Goal: Information Seeking & Learning: Learn about a topic

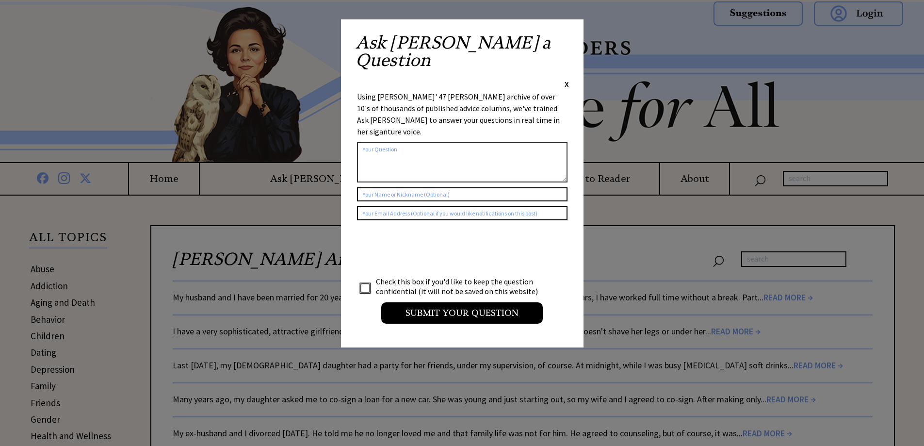
drag, startPoint x: 566, startPoint y: 38, endPoint x: 560, endPoint y: 39, distance: 5.5
click at [561, 39] on div "Ask Ann a Question X" at bounding box center [462, 61] width 213 height 55
click at [568, 79] on span "X" at bounding box center [567, 84] width 4 height 10
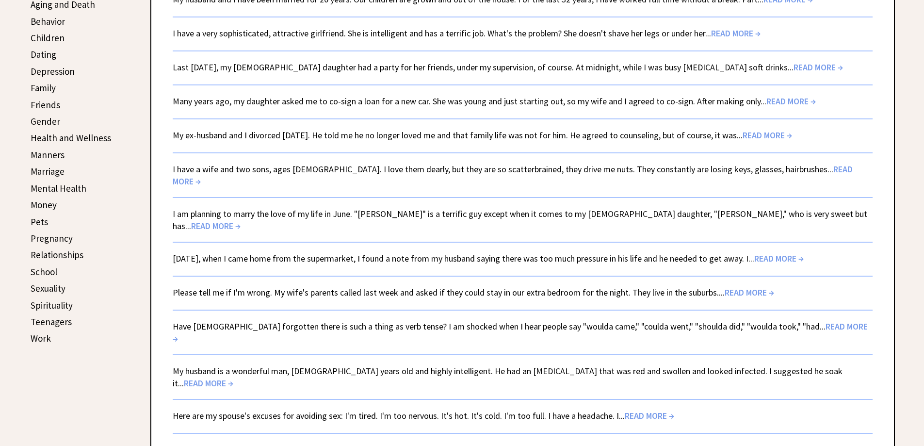
scroll to position [291, 0]
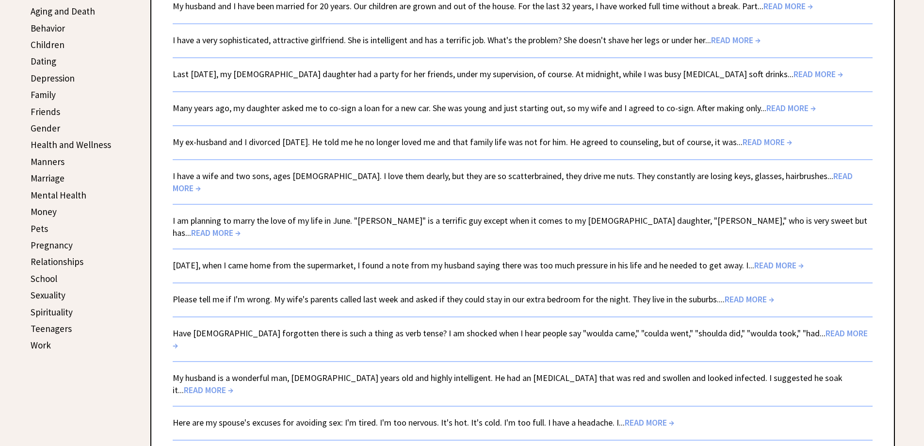
click at [241, 227] on span "READ MORE →" at bounding box center [215, 232] width 49 height 11
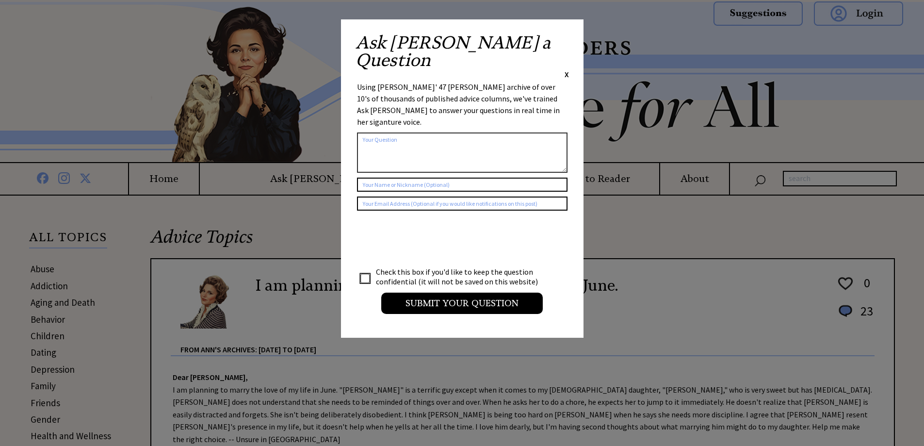
click at [569, 69] on span "X" at bounding box center [567, 74] width 4 height 10
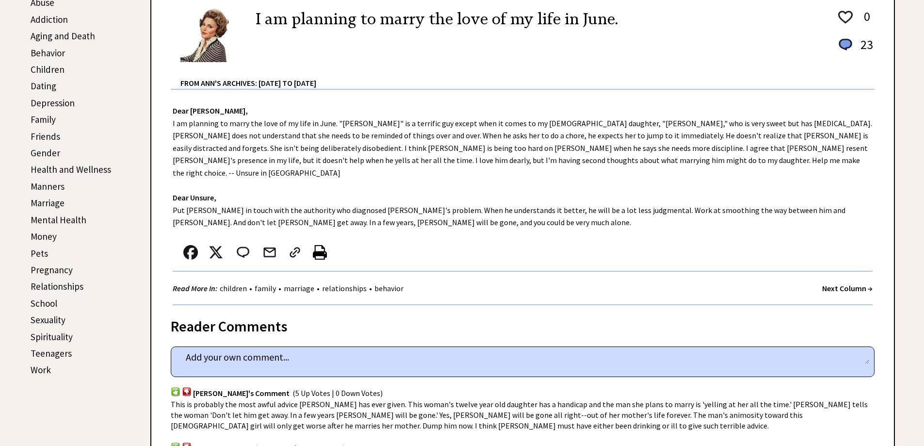
scroll to position [291, 0]
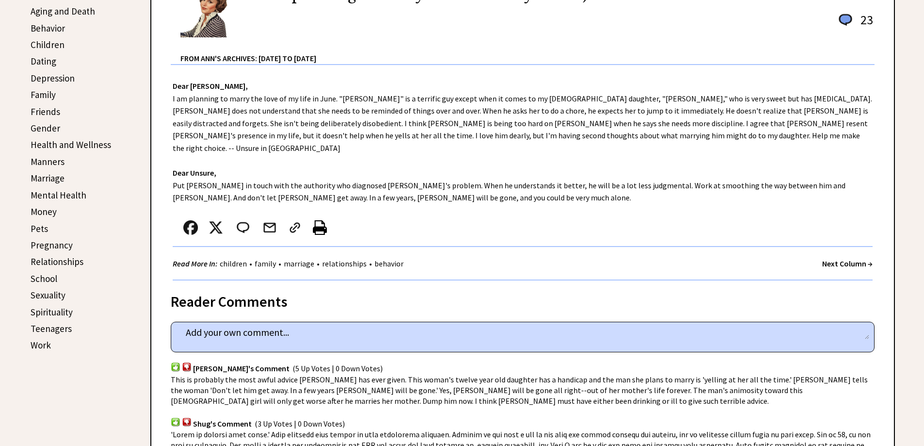
click at [56, 298] on link "Sexuality" at bounding box center [48, 295] width 35 height 12
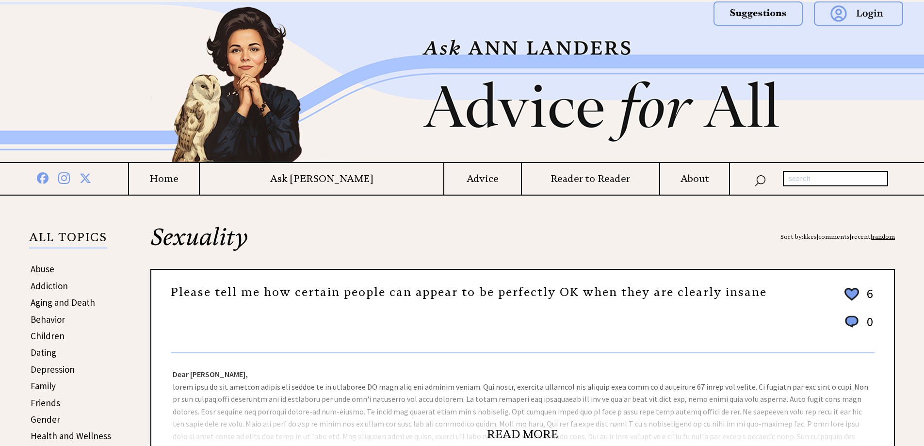
drag, startPoint x: 0, startPoint y: 0, endPoint x: 55, endPoint y: 312, distance: 317.2
click at [55, 312] on td "Behavior" at bounding box center [70, 319] width 81 height 16
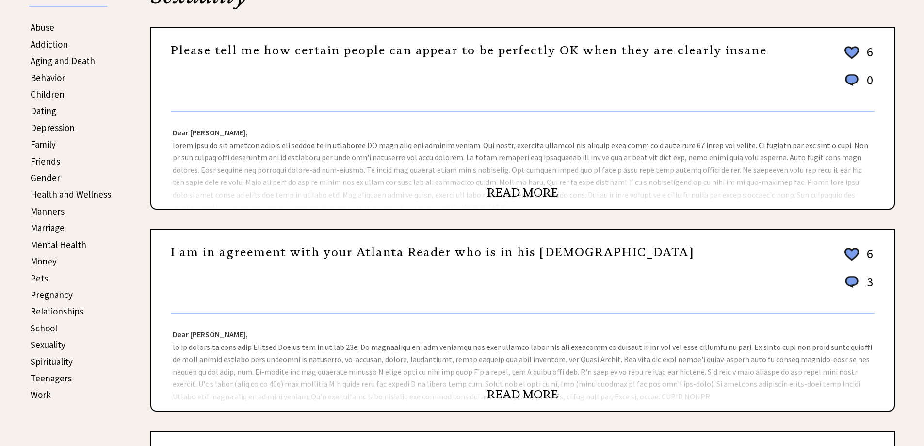
scroll to position [243, 0]
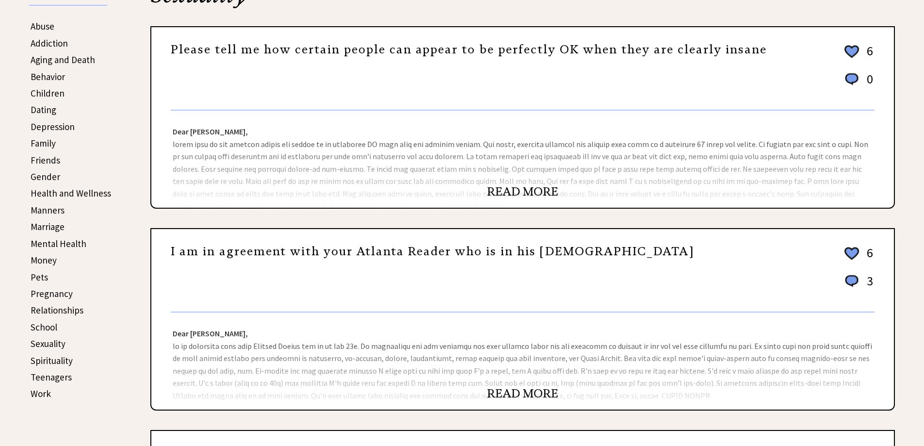
click at [531, 193] on link "READ MORE" at bounding box center [522, 191] width 71 height 15
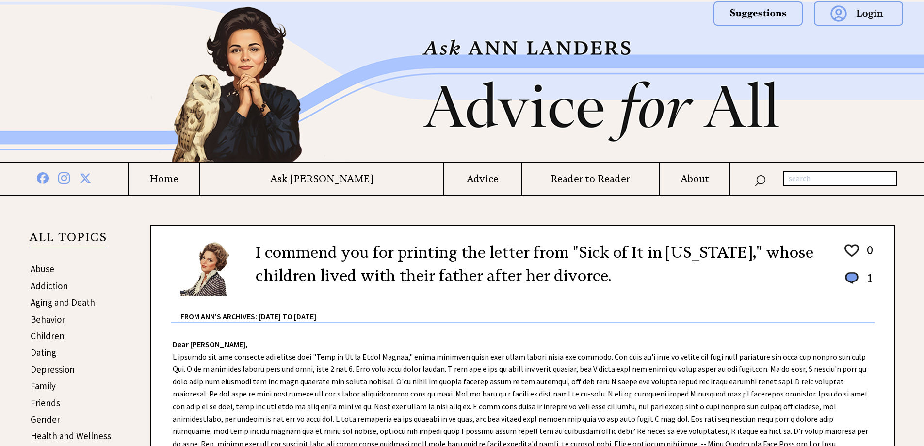
click at [40, 273] on link "Abuse" at bounding box center [43, 269] width 24 height 12
